Goal: Navigation & Orientation: Understand site structure

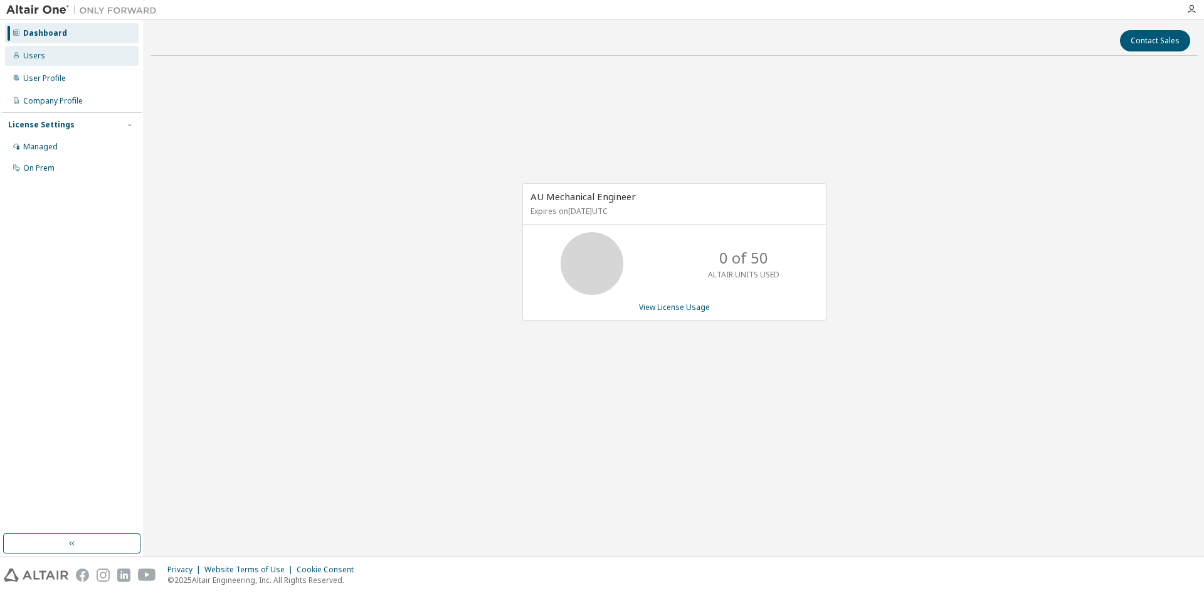
click at [43, 58] on div "Users" at bounding box center [72, 56] width 134 height 20
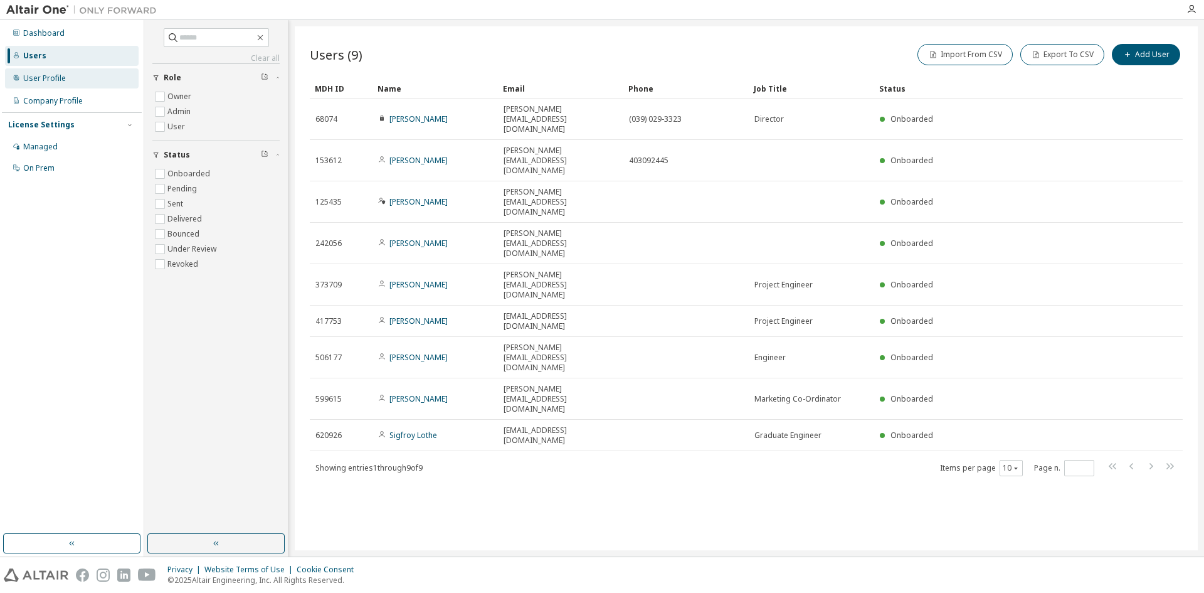
click at [48, 82] on div "User Profile" at bounding box center [44, 78] width 43 height 10
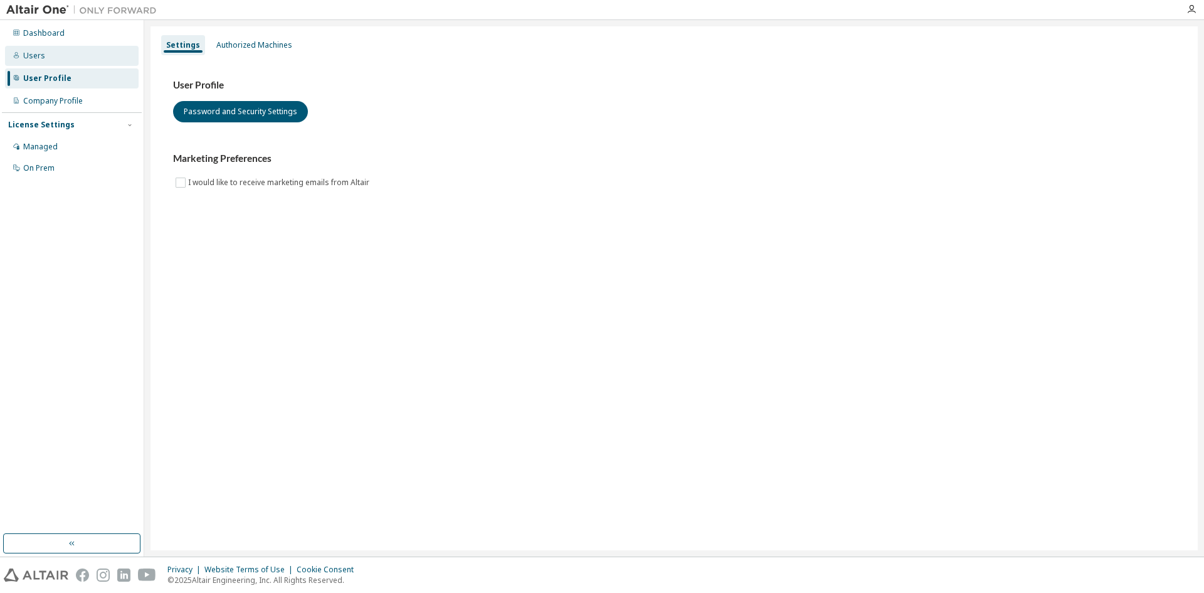
click at [34, 56] on div "Users" at bounding box center [34, 56] width 22 height 10
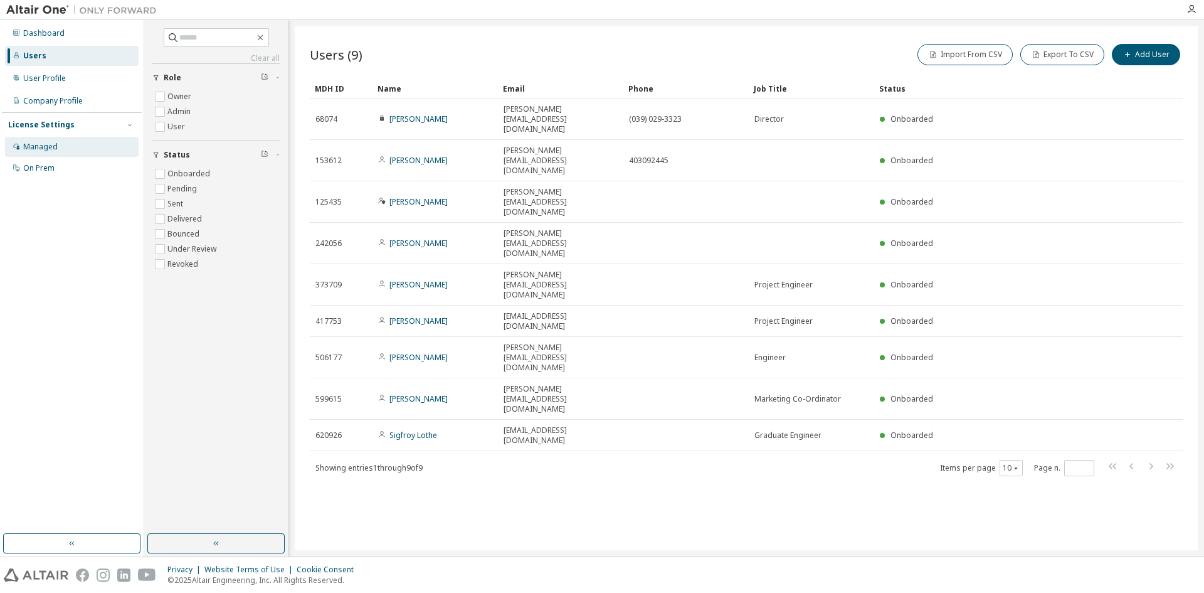
click at [46, 147] on div "Managed" at bounding box center [40, 147] width 34 height 10
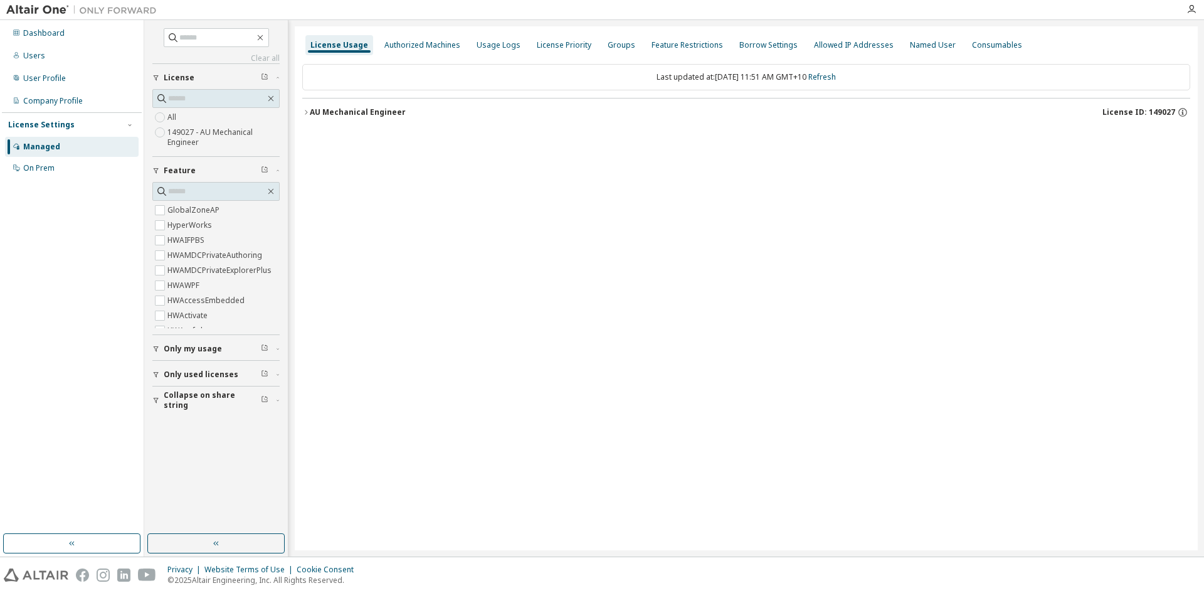
click at [304, 109] on icon "button" at bounding box center [306, 113] width 8 height 8
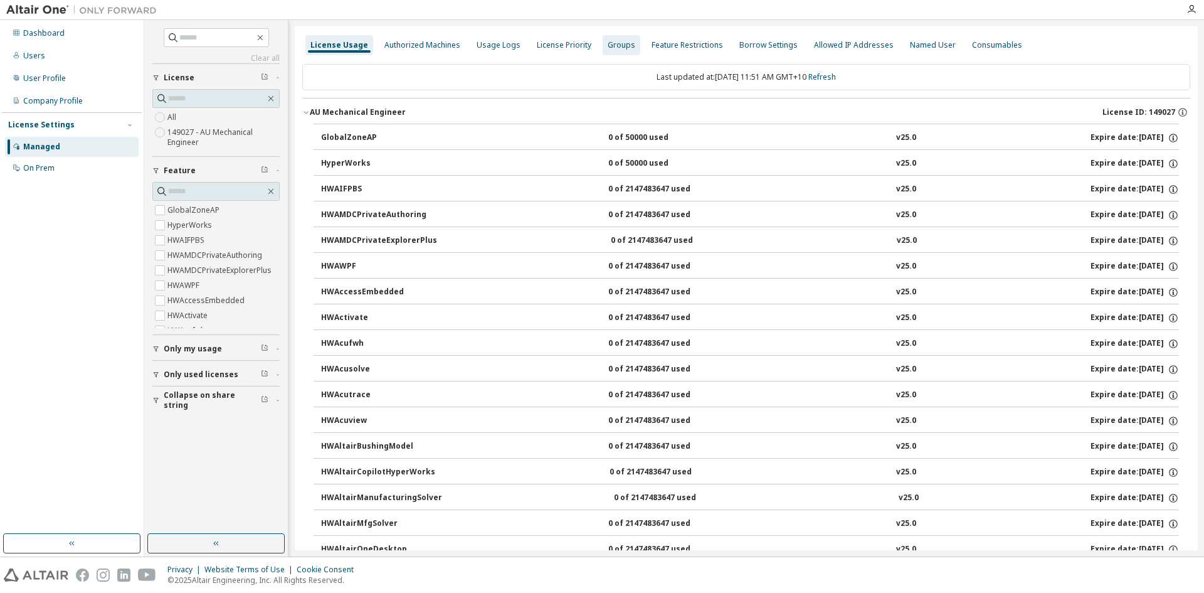
click at [612, 43] on div "Groups" at bounding box center [622, 45] width 28 height 10
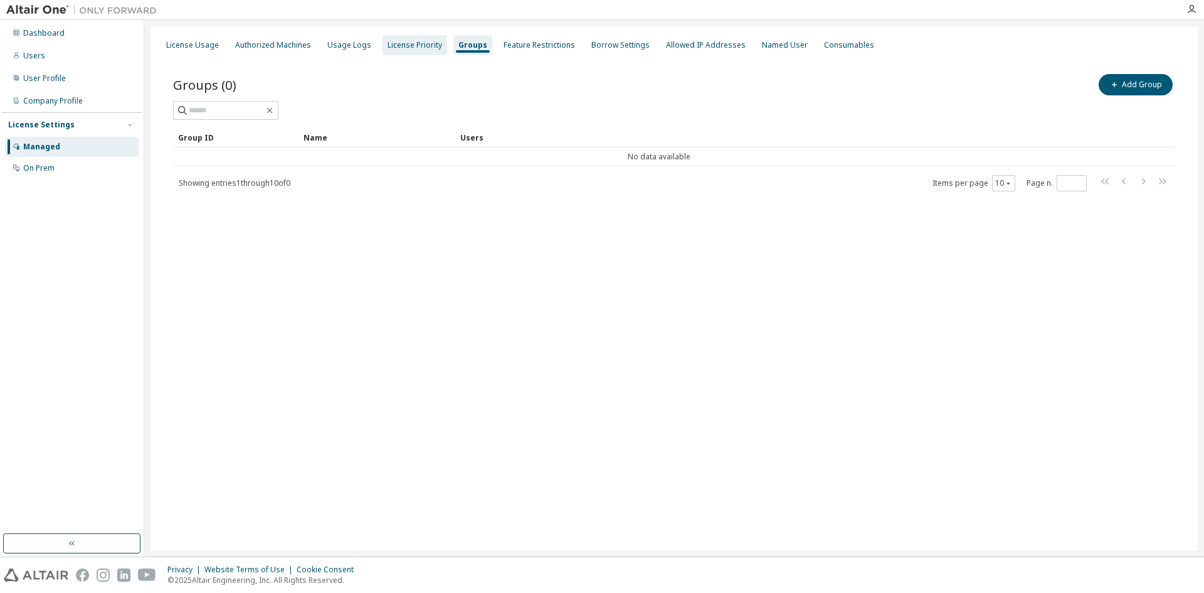
click at [418, 45] on div "License Priority" at bounding box center [415, 45] width 55 height 10
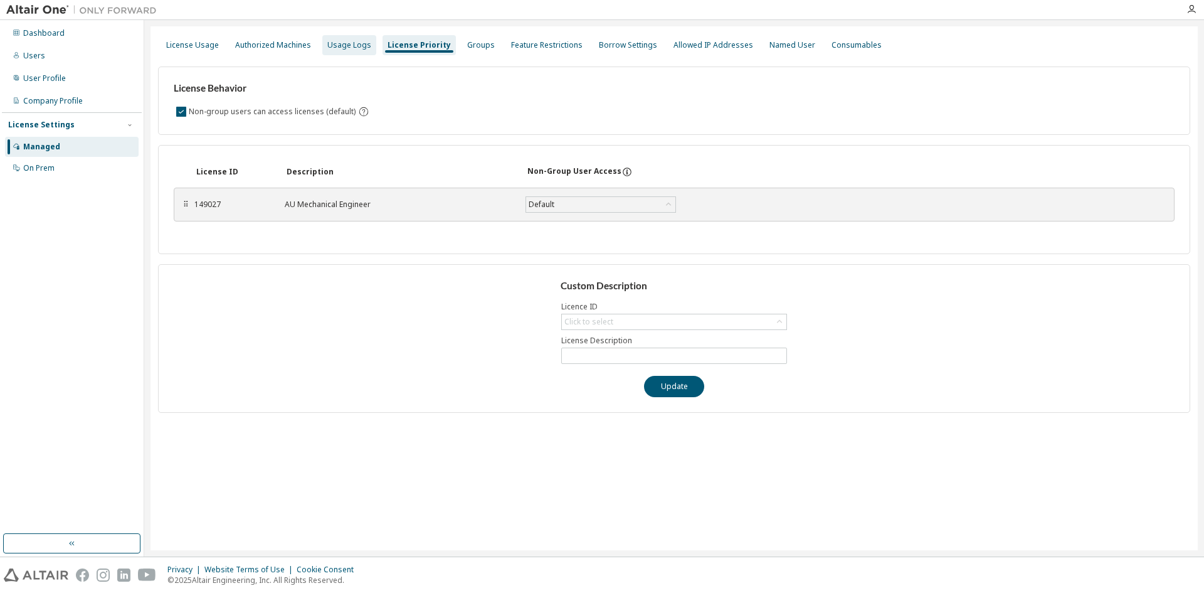
click at [336, 43] on div "Usage Logs" at bounding box center [349, 45] width 44 height 10
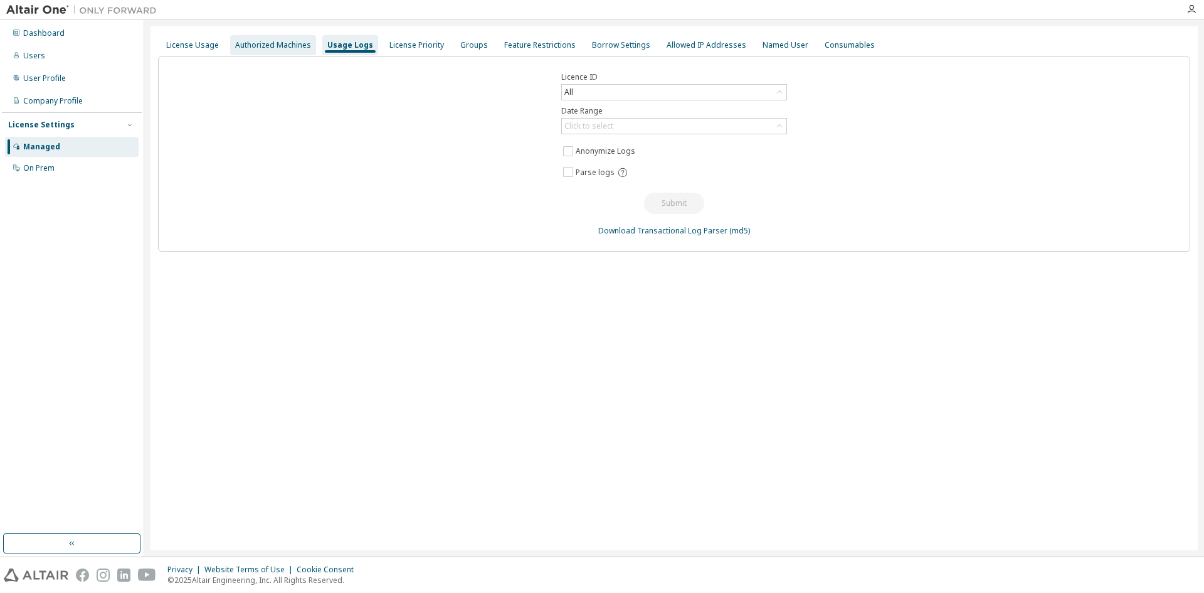
click at [261, 43] on div "Authorized Machines" at bounding box center [273, 45] width 76 height 10
